Goal: Leave review/rating: Leave review/rating

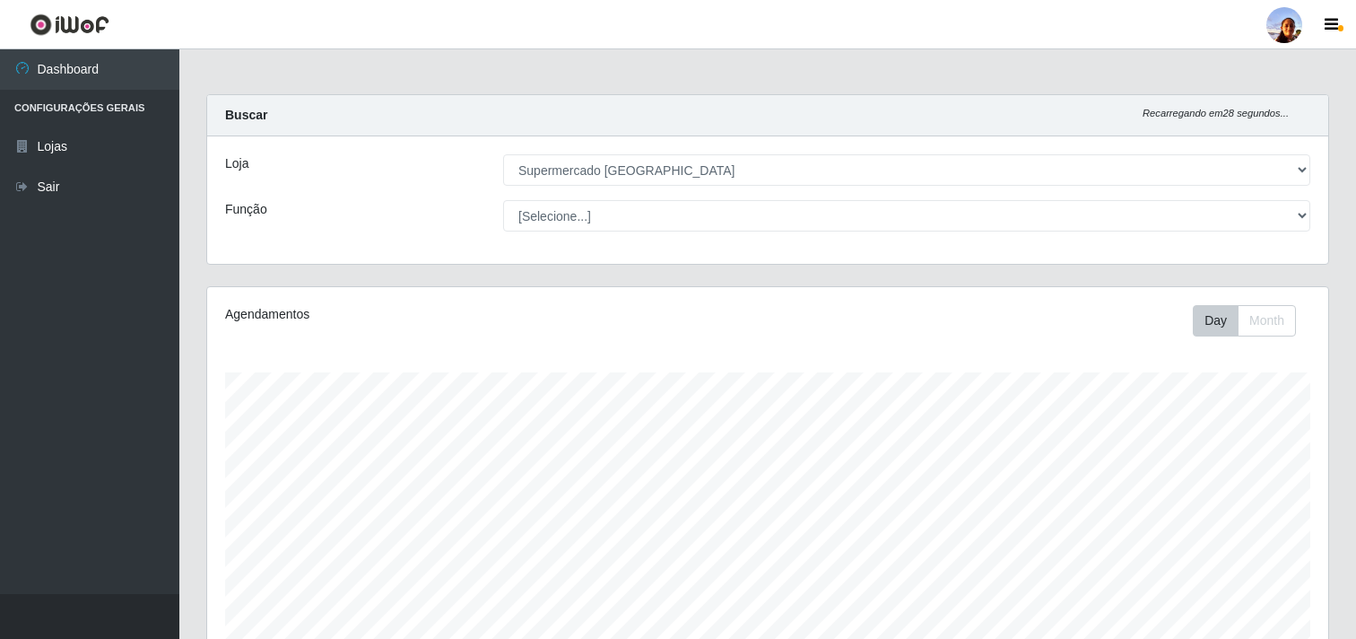
select select "166"
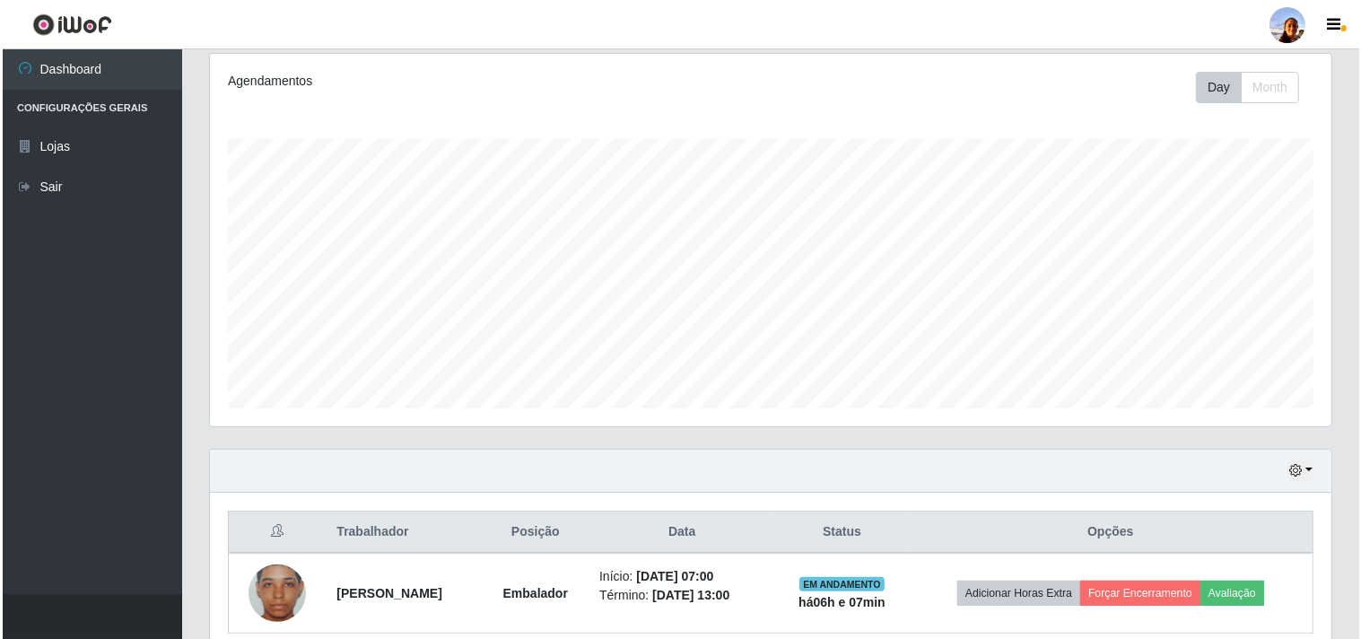
scroll to position [371, 1121]
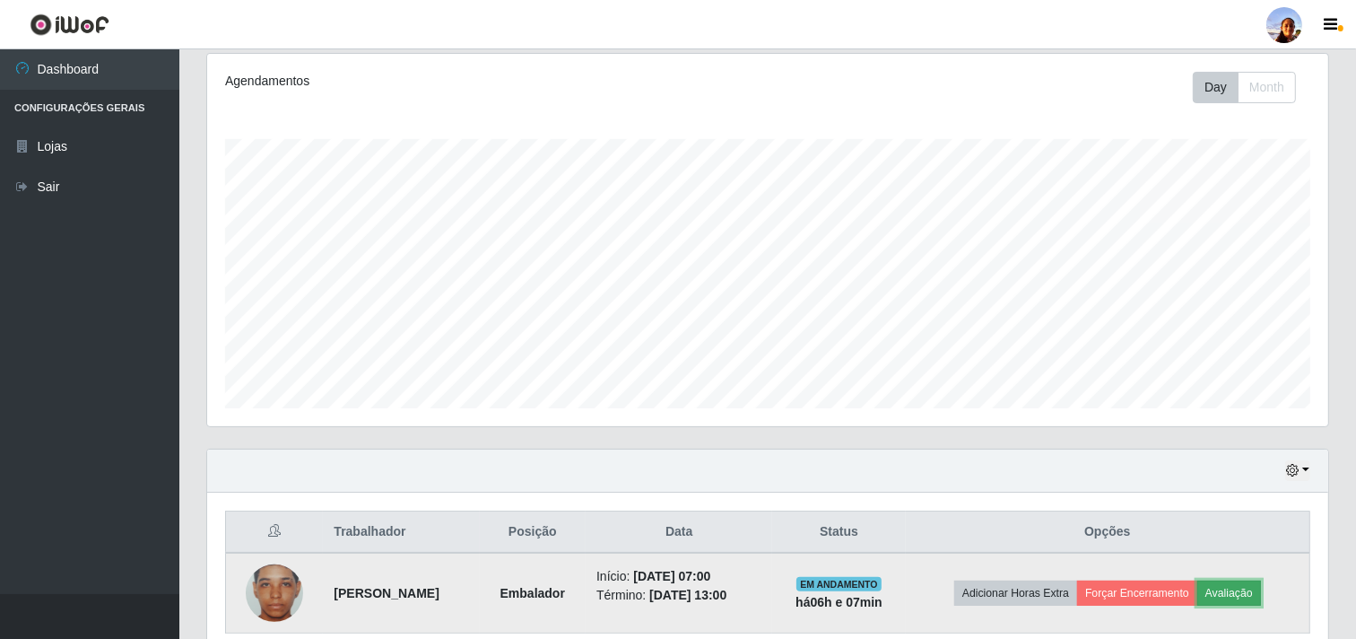
click at [1257, 599] on button "Avaliação" at bounding box center [1229, 592] width 64 height 25
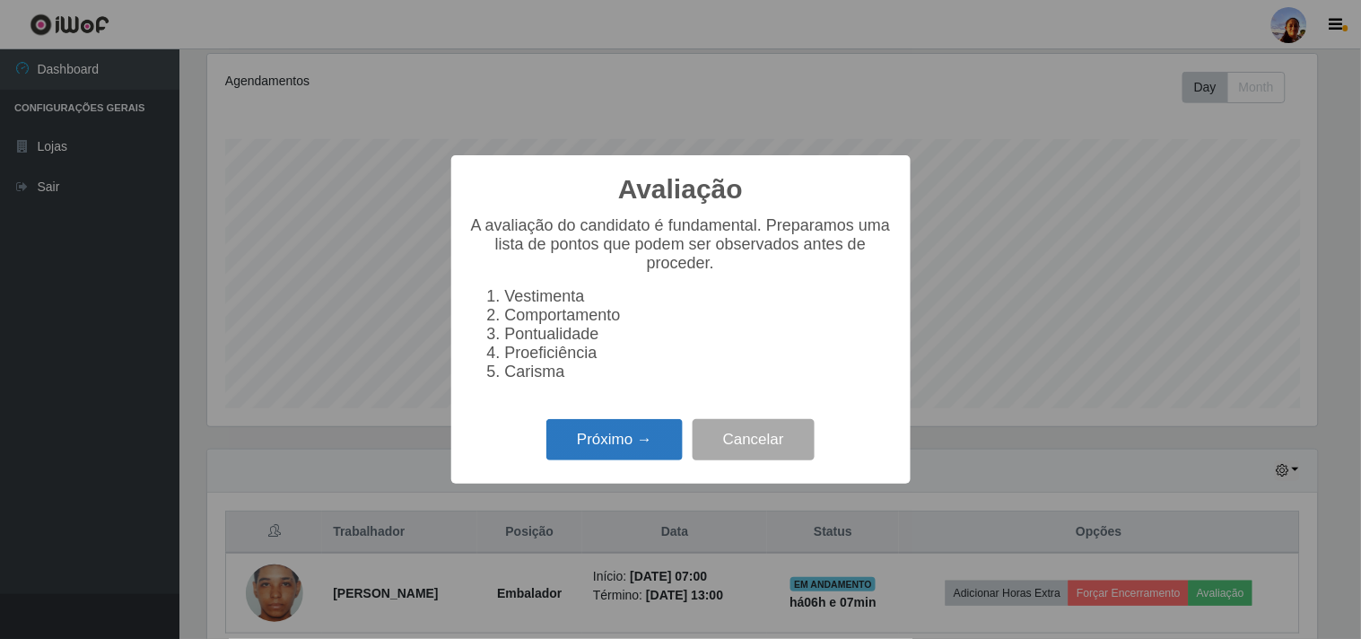
click at [637, 431] on button "Próximo →" at bounding box center [614, 440] width 136 height 42
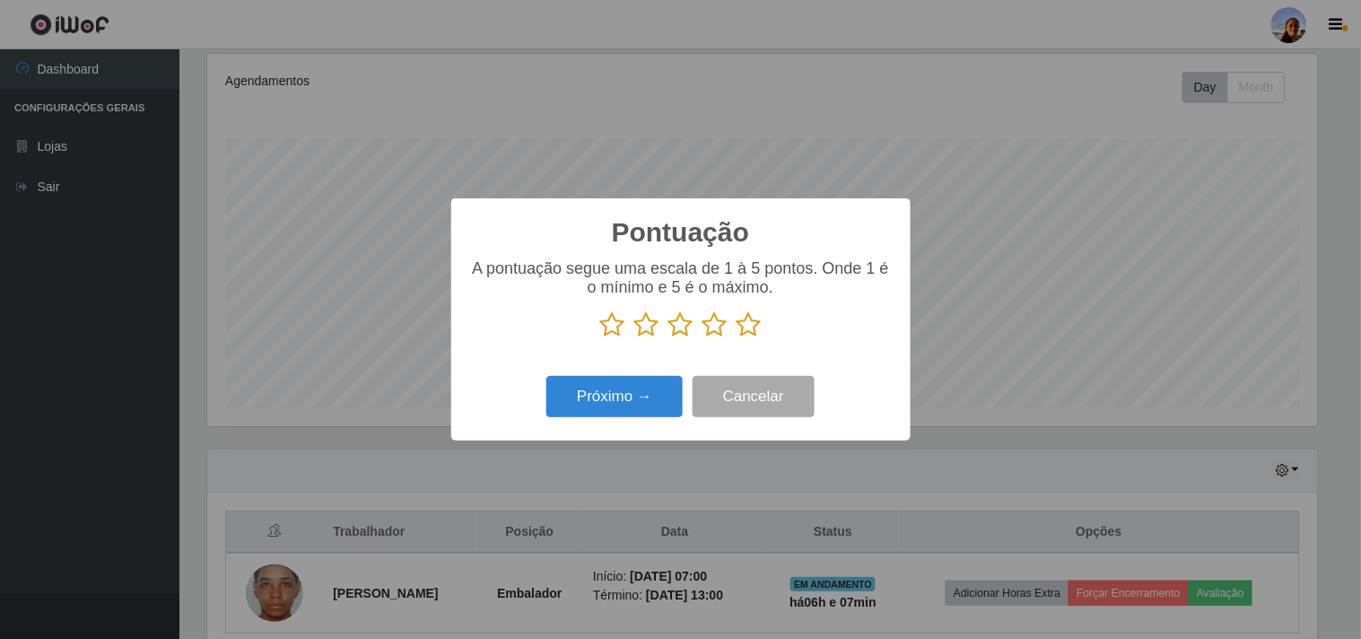
scroll to position [896516, 895778]
click at [739, 320] on icon at bounding box center [748, 324] width 25 height 27
click at [736, 338] on input "radio" at bounding box center [736, 338] width 0 height 0
click at [624, 413] on button "Próximo →" at bounding box center [614, 397] width 136 height 42
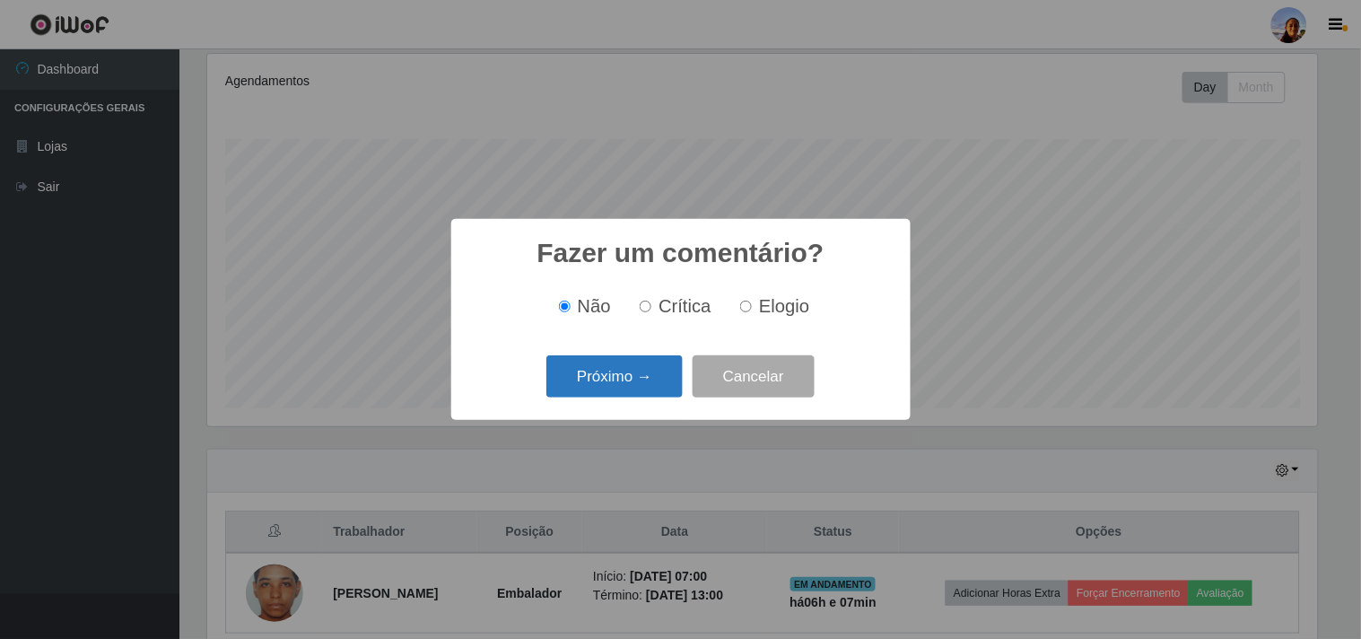
click at [622, 397] on button "Próximo →" at bounding box center [614, 376] width 136 height 42
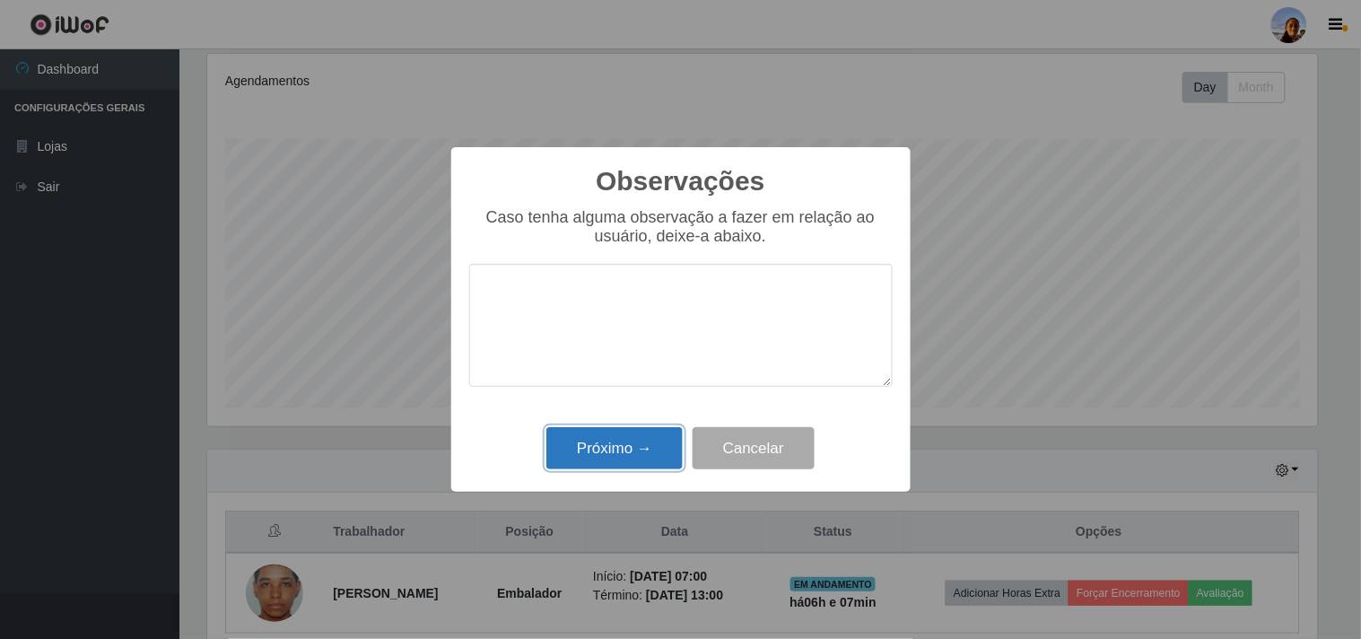
click at [610, 460] on button "Próximo →" at bounding box center [614, 448] width 136 height 42
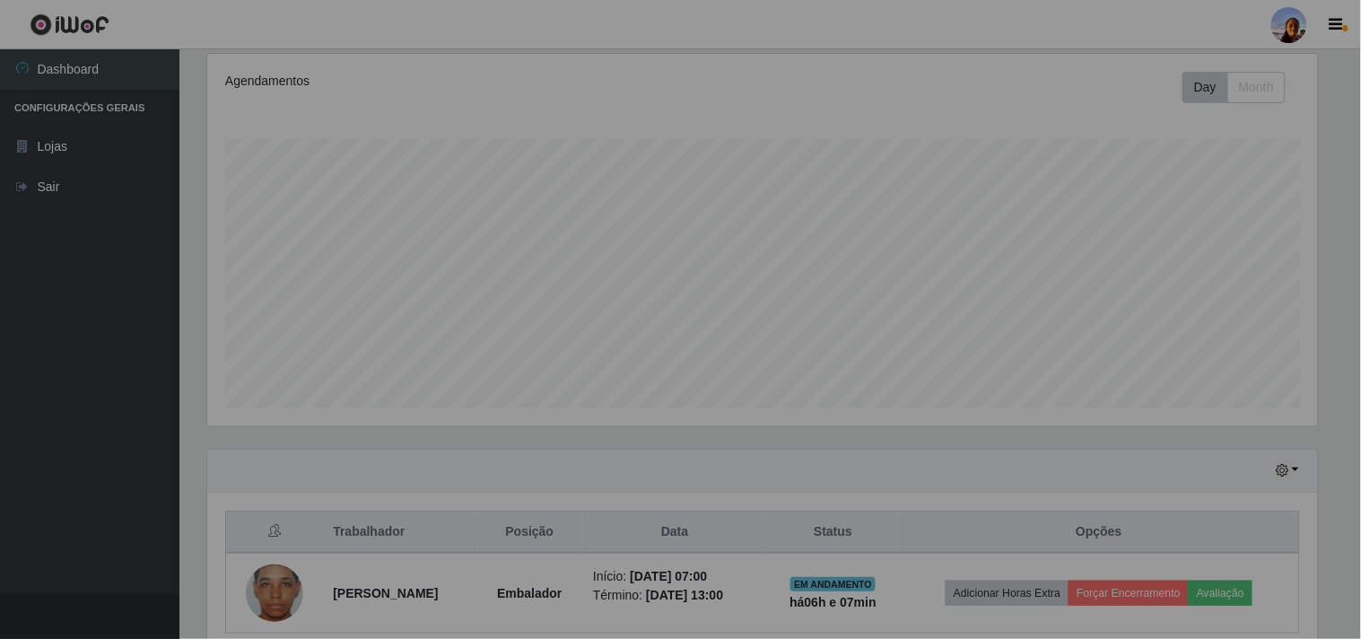
scroll to position [371, 1121]
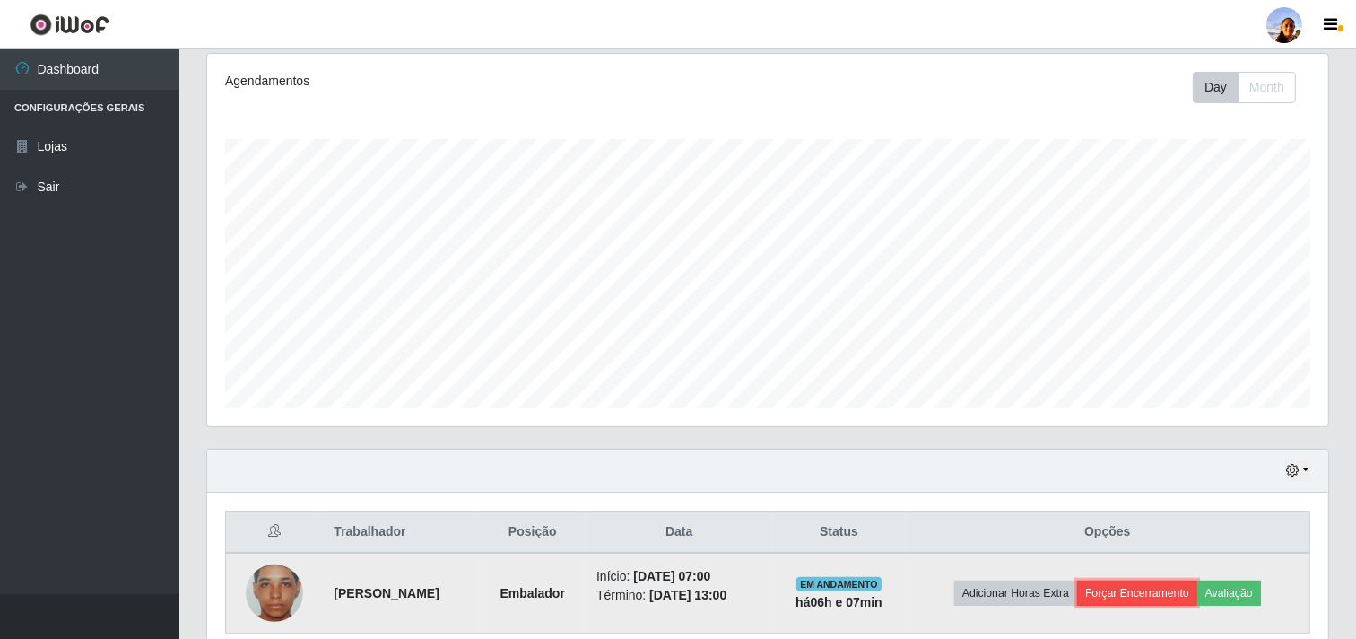
click at [1116, 589] on button "Forçar Encerramento" at bounding box center [1137, 592] width 120 height 25
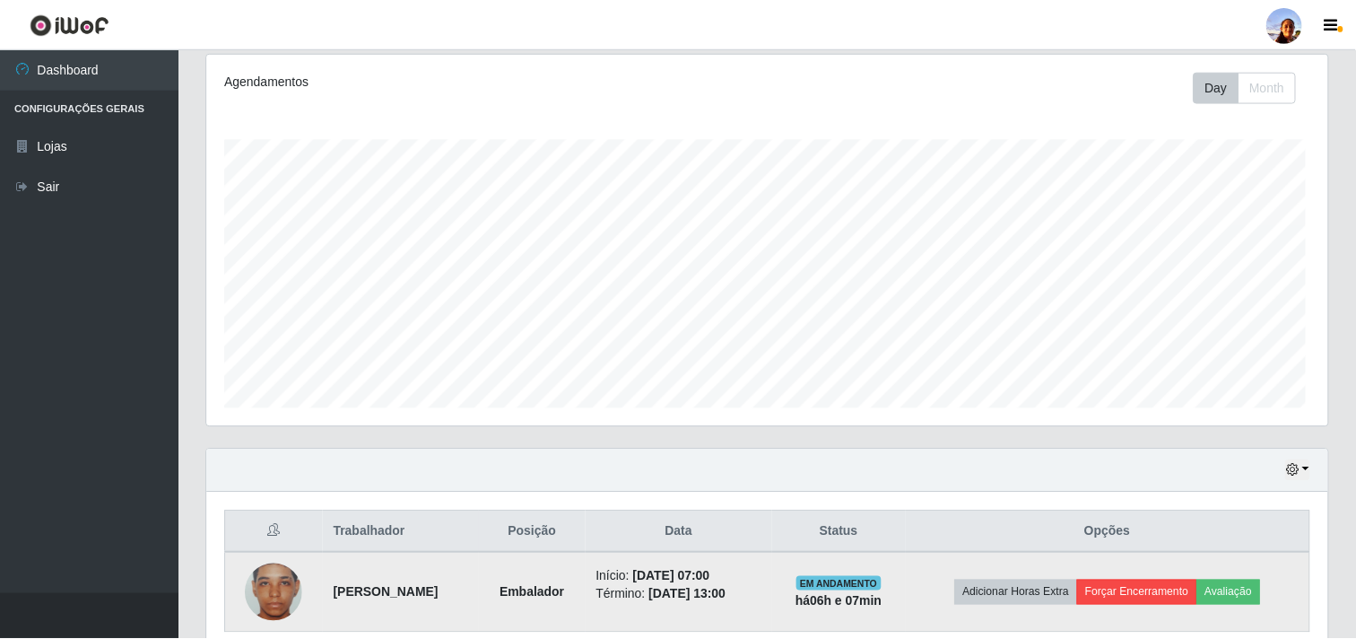
scroll to position [371, 1109]
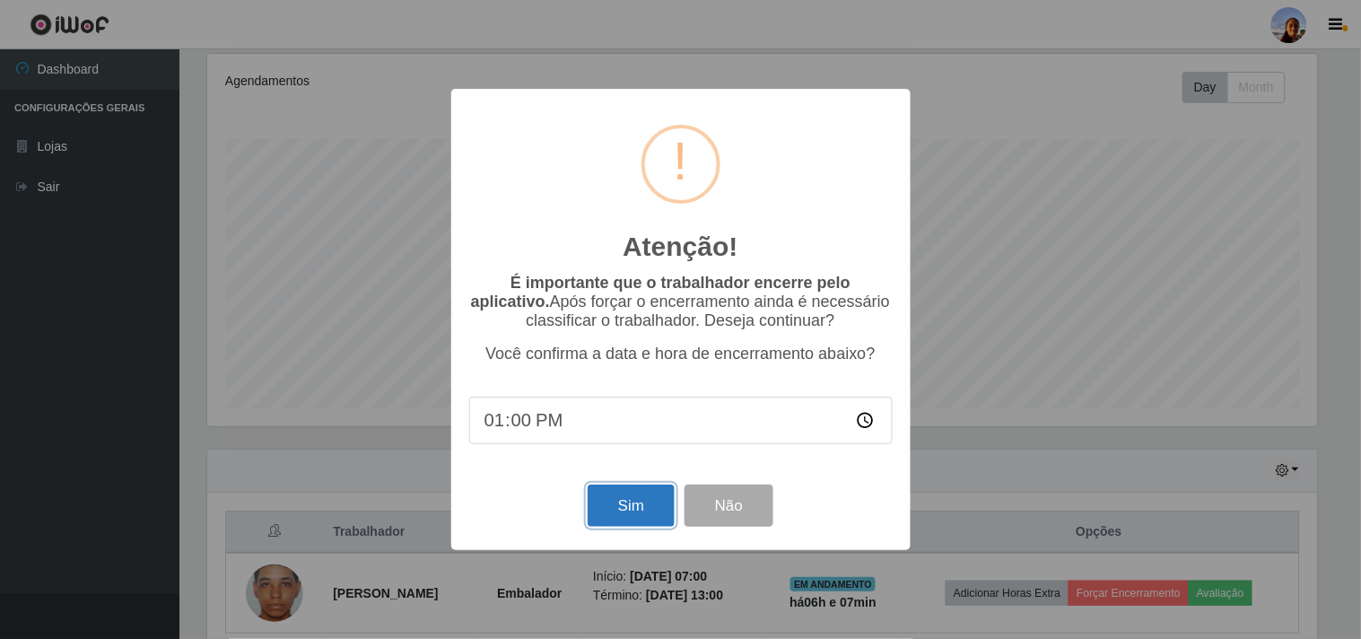
click at [648, 503] on button "Sim" at bounding box center [630, 505] width 87 height 42
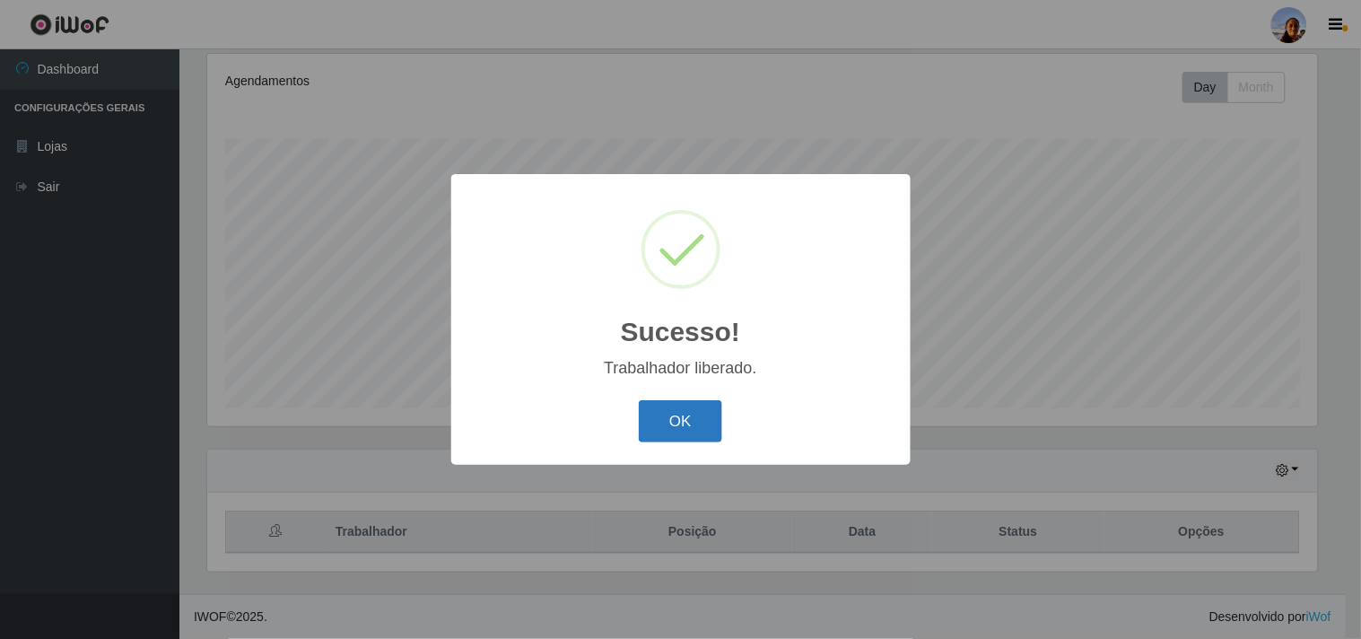
click at [659, 417] on button "OK" at bounding box center [680, 421] width 83 height 42
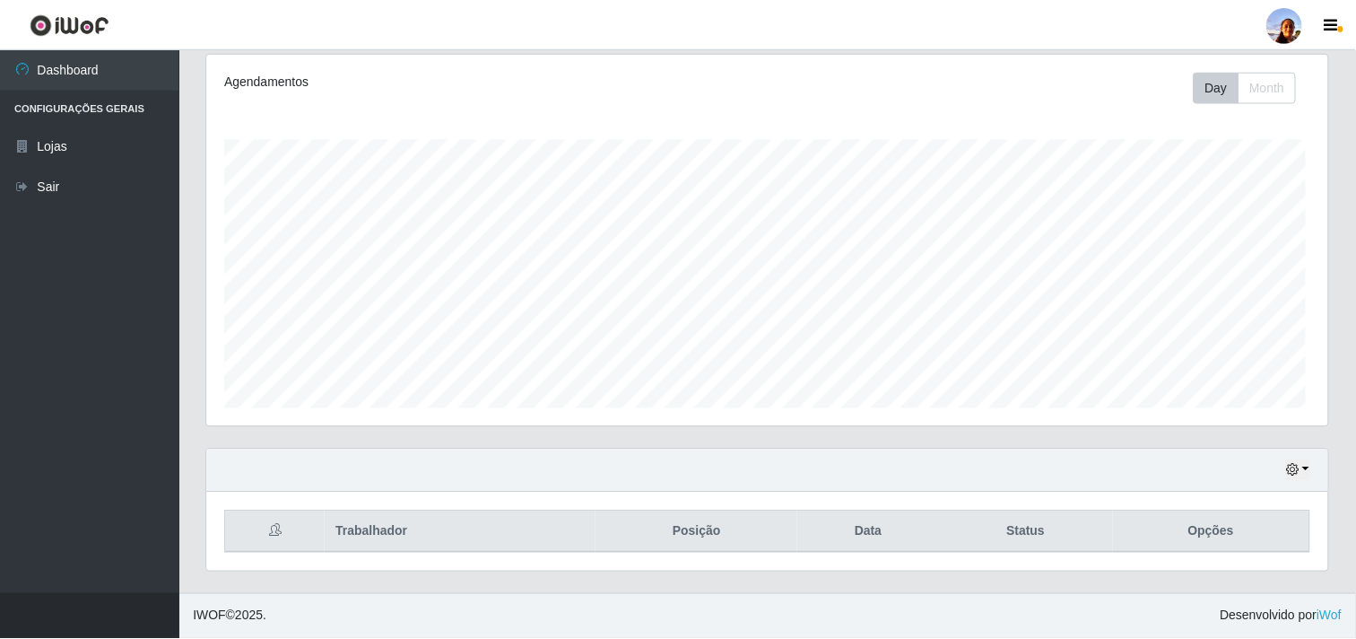
scroll to position [371, 1121]
